Goal: Communication & Community: Ask a question

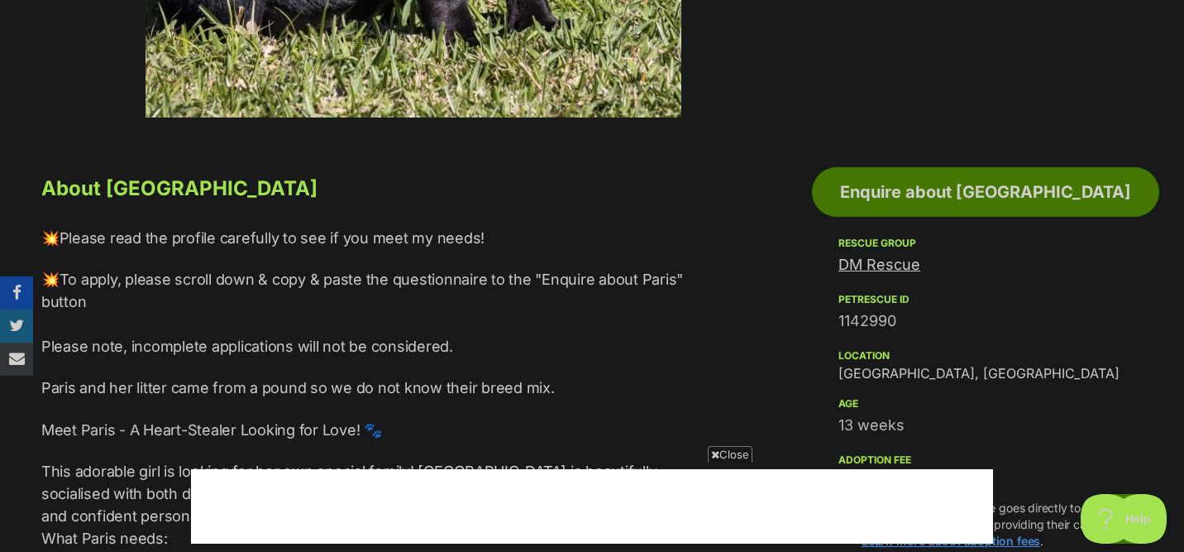
scroll to position [773, 0]
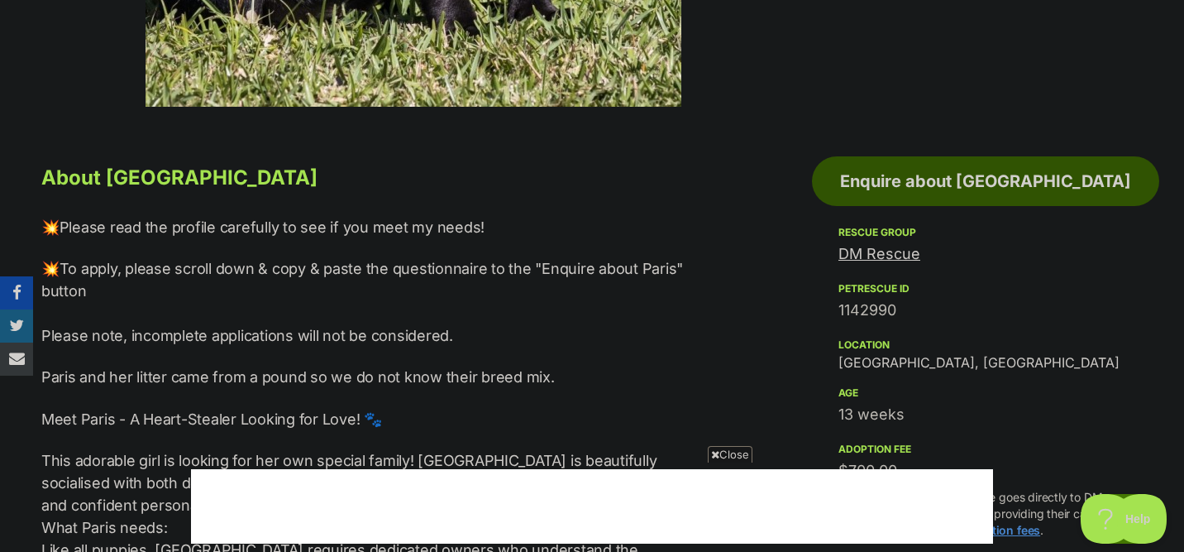
click at [887, 174] on link "Enquire about [GEOGRAPHIC_DATA]" at bounding box center [985, 181] width 347 height 50
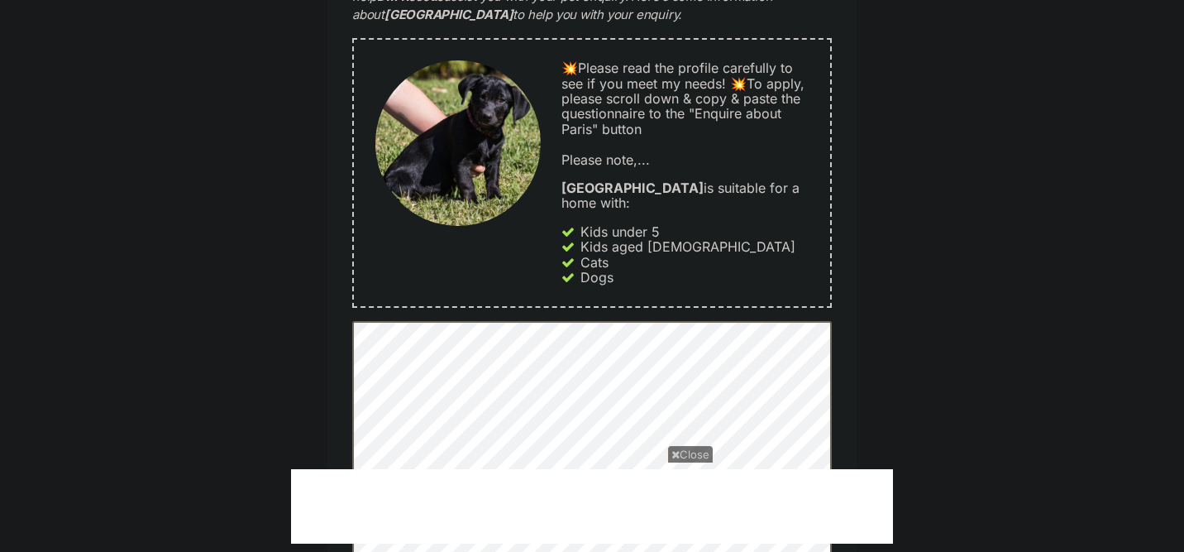
scroll to position [990, 0]
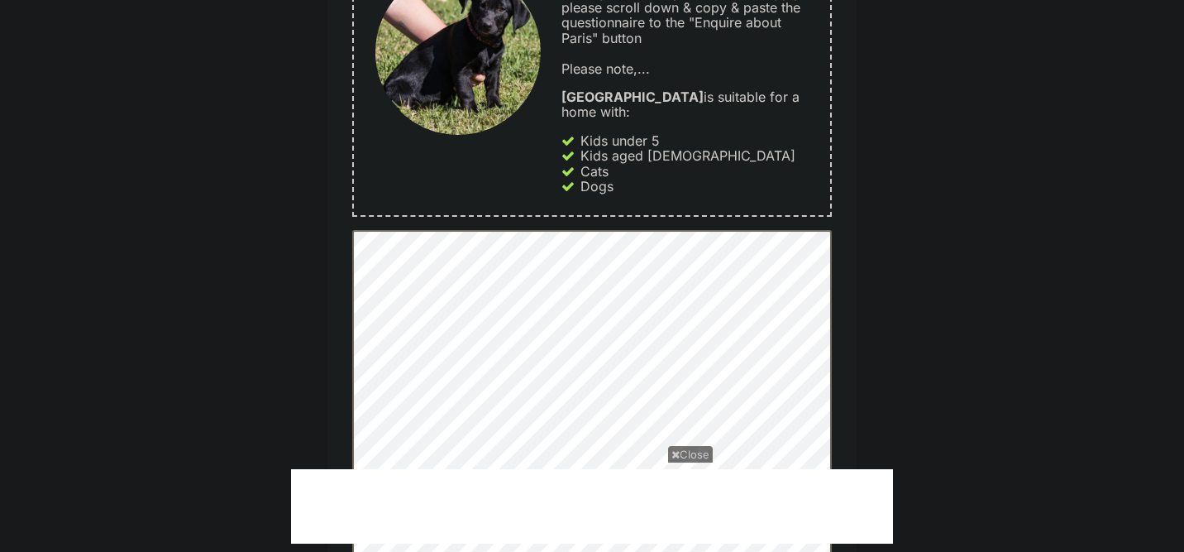
click at [674, 457] on icon at bounding box center [676, 454] width 8 height 11
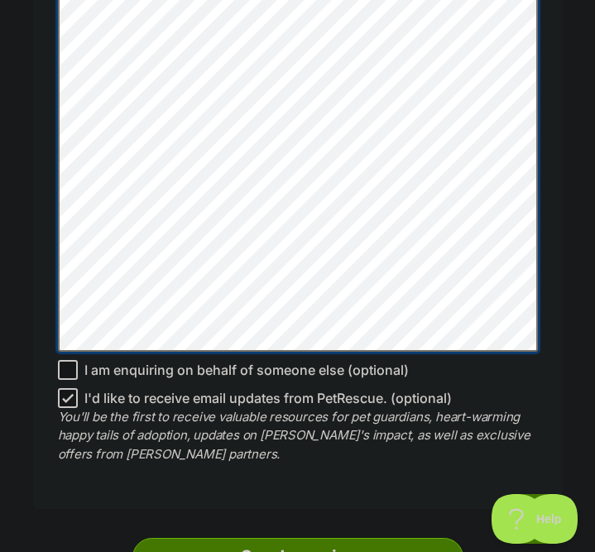
scroll to position [2027, 0]
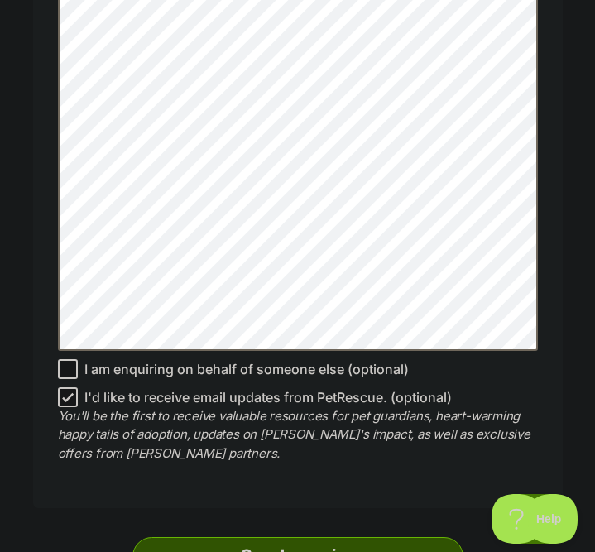
click at [292, 537] on input "Send enquiry" at bounding box center [297, 556] width 331 height 38
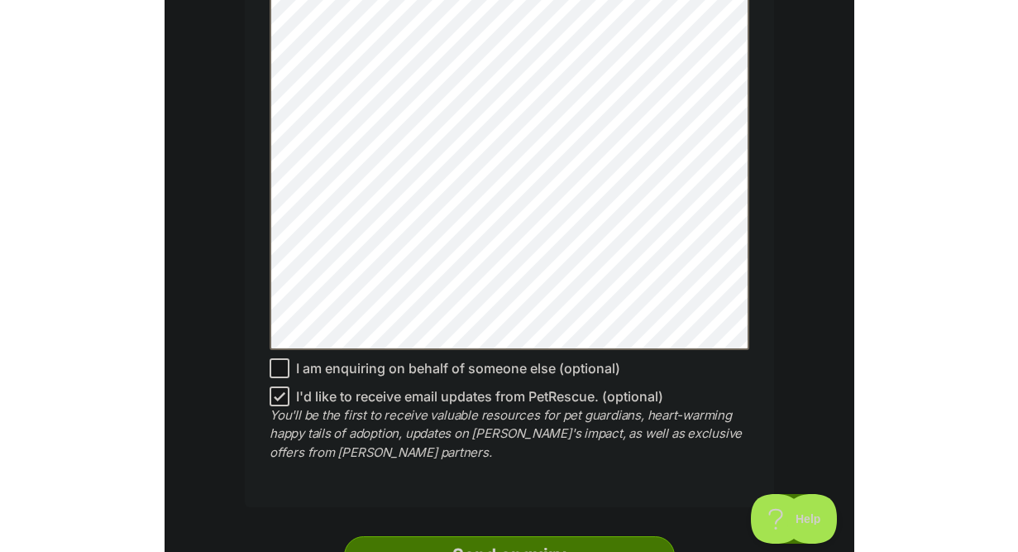
scroll to position [2031, 0]
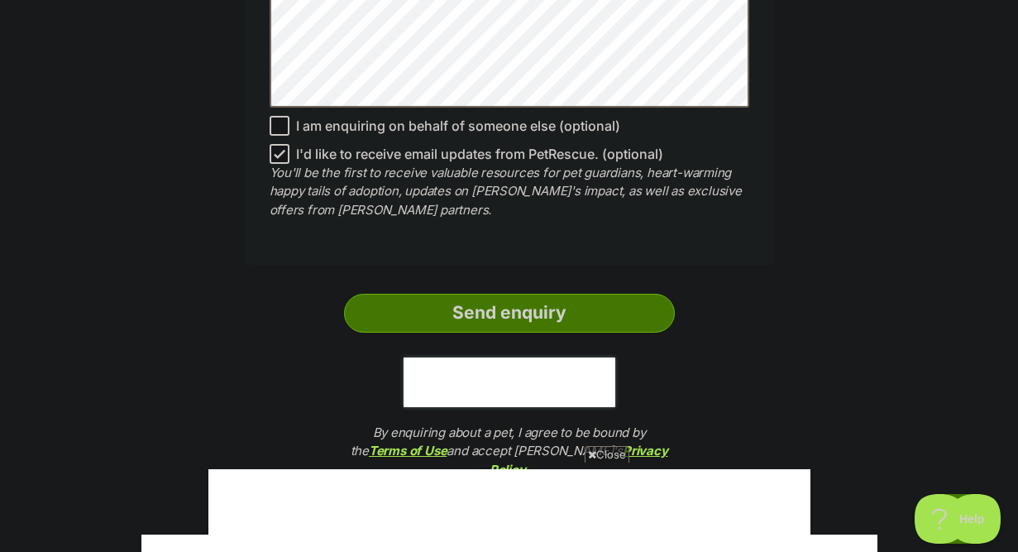
scroll to position [2427, 0]
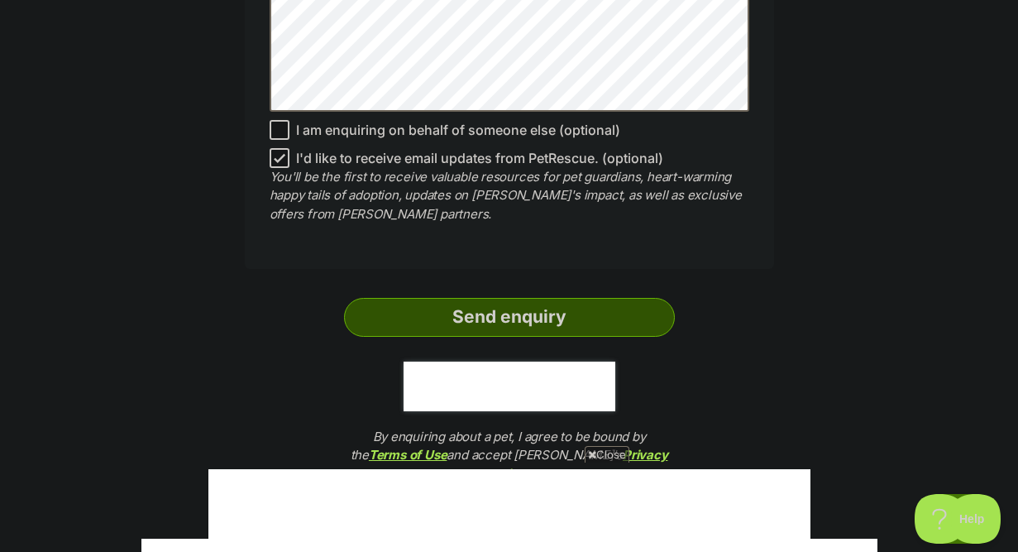
click at [624, 298] on input "Send enquiry" at bounding box center [509, 317] width 331 height 38
